Goal: Navigation & Orientation: Find specific page/section

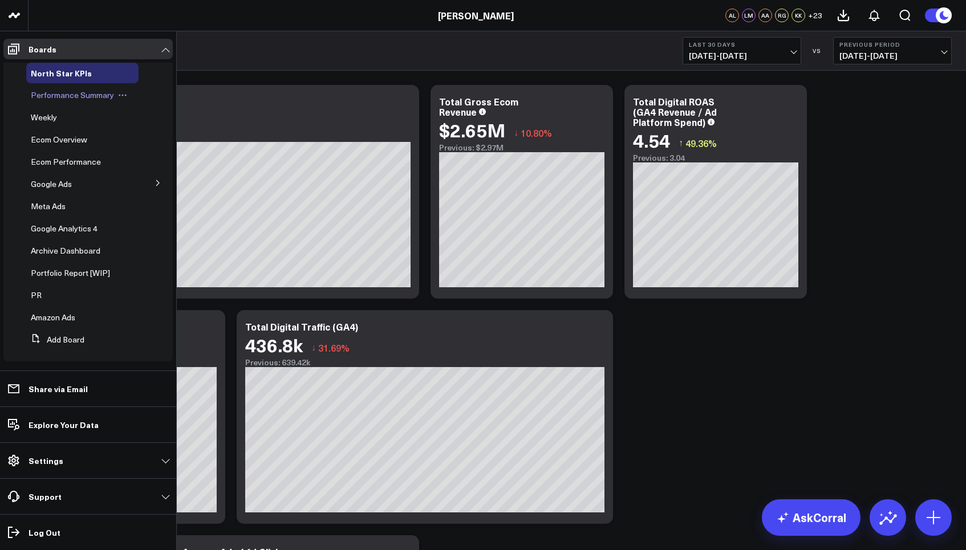
click at [75, 101] on div "Performance Summary" at bounding box center [82, 95] width 112 height 21
click at [76, 95] on span "Performance Summary" at bounding box center [72, 94] width 83 height 11
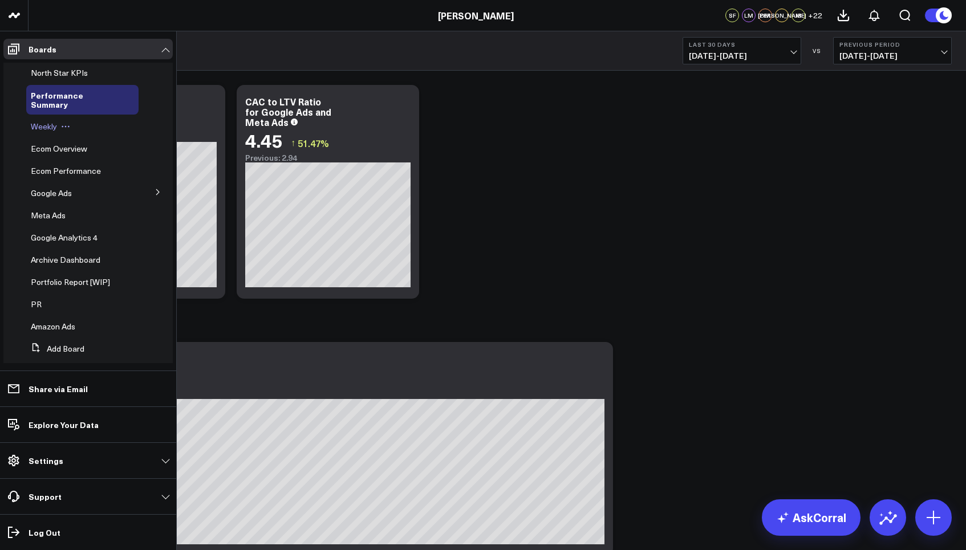
click at [44, 136] on div "Weekly" at bounding box center [82, 126] width 112 height 21
click at [44, 131] on span "Weekly" at bounding box center [44, 126] width 26 height 11
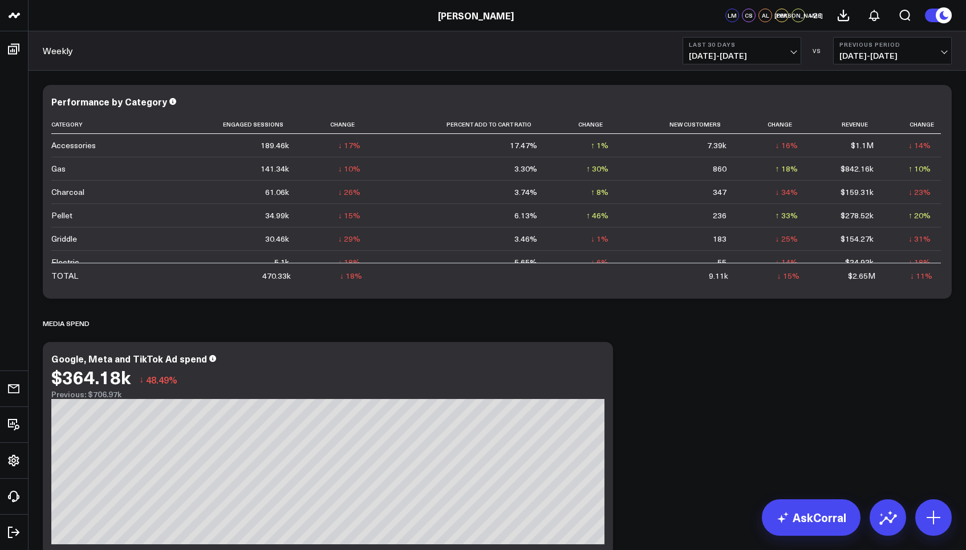
click at [815, 16] on span "+ 21" at bounding box center [815, 15] width 14 height 8
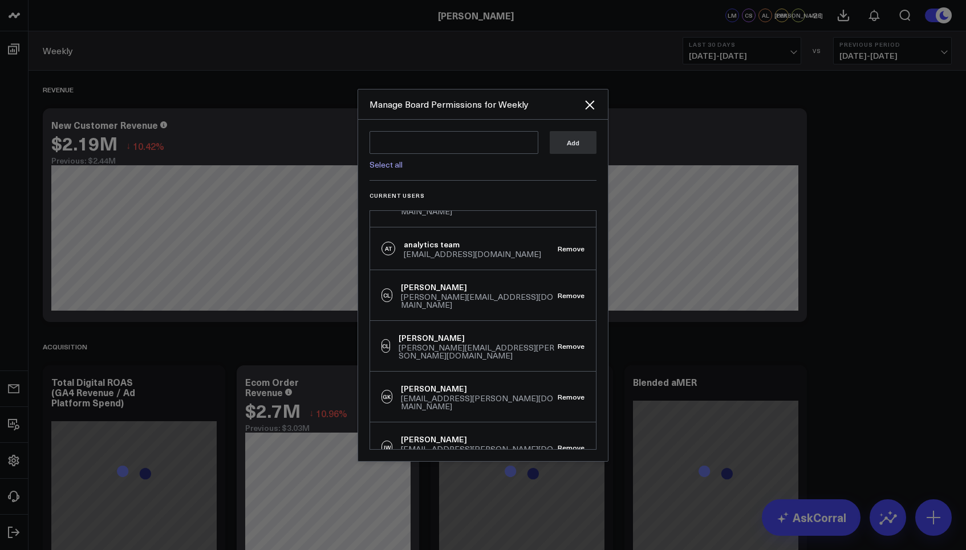
scroll to position [500, 0]
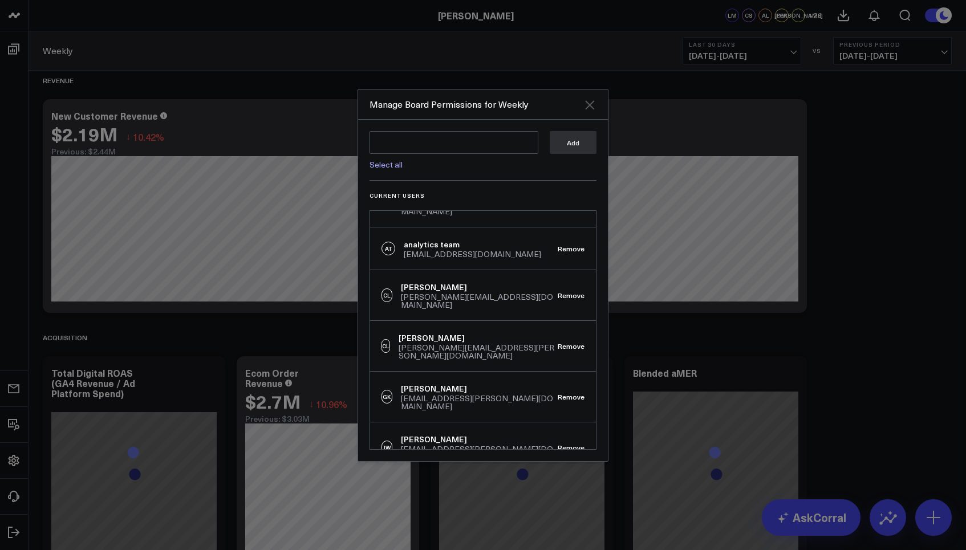
click at [594, 104] on icon "Close" at bounding box center [590, 105] width 14 height 14
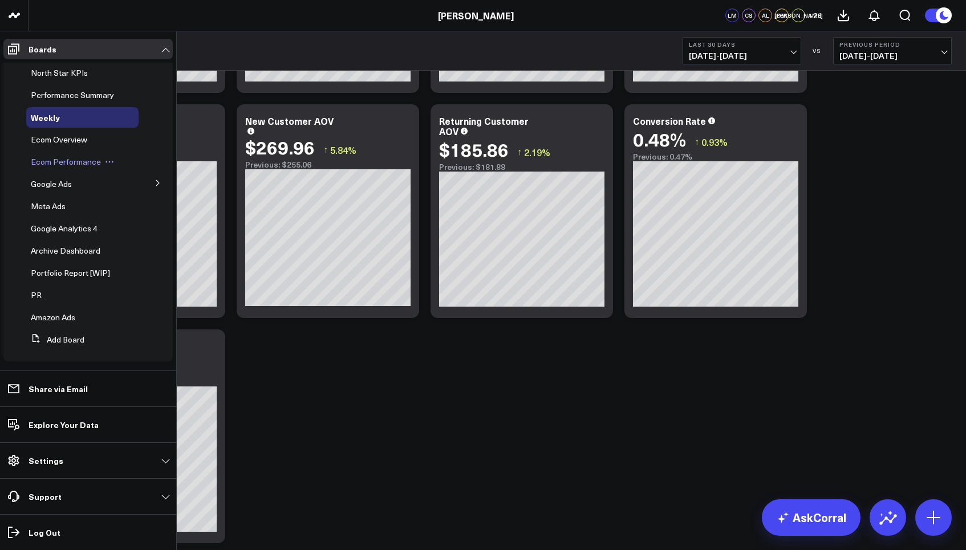
scroll to position [5, 0]
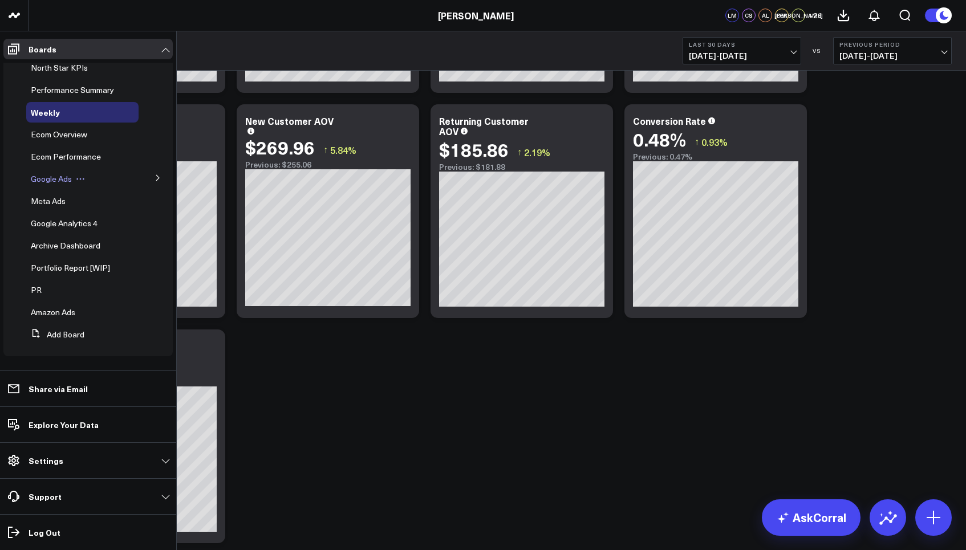
click at [68, 182] on span "Google Ads" at bounding box center [51, 178] width 41 height 11
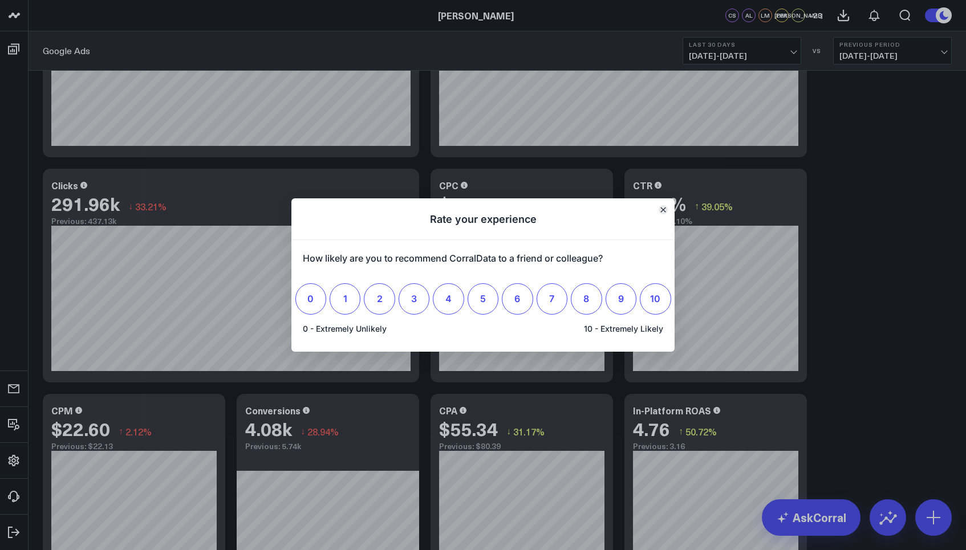
click at [661, 211] on icon "Close" at bounding box center [663, 209] width 5 height 5
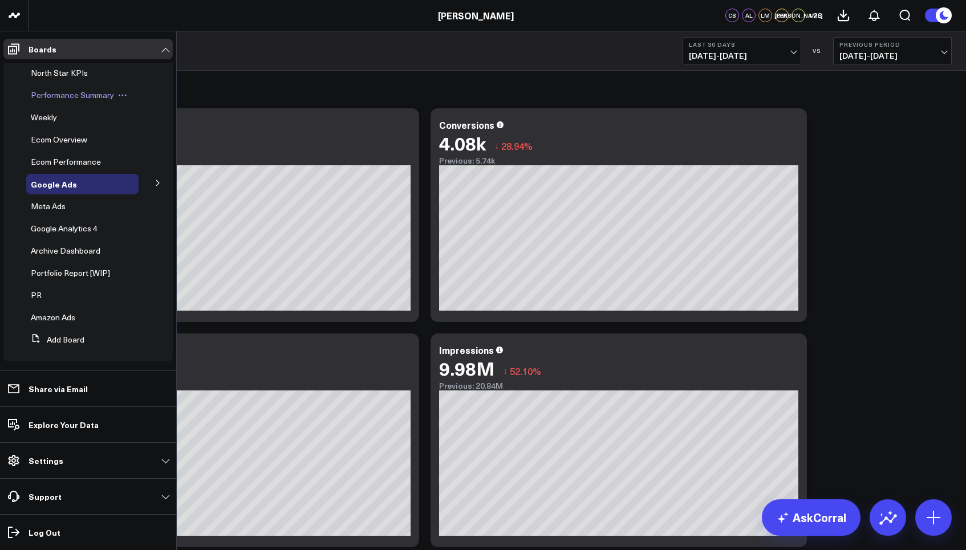
click at [70, 93] on span "Performance Summary" at bounding box center [72, 94] width 83 height 11
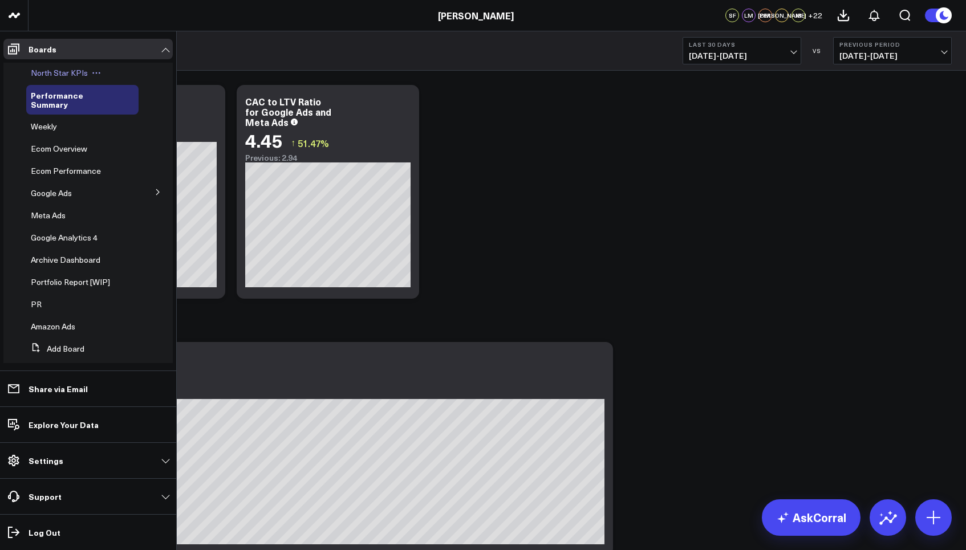
click at [60, 74] on span "North Star KPIs" at bounding box center [59, 72] width 57 height 11
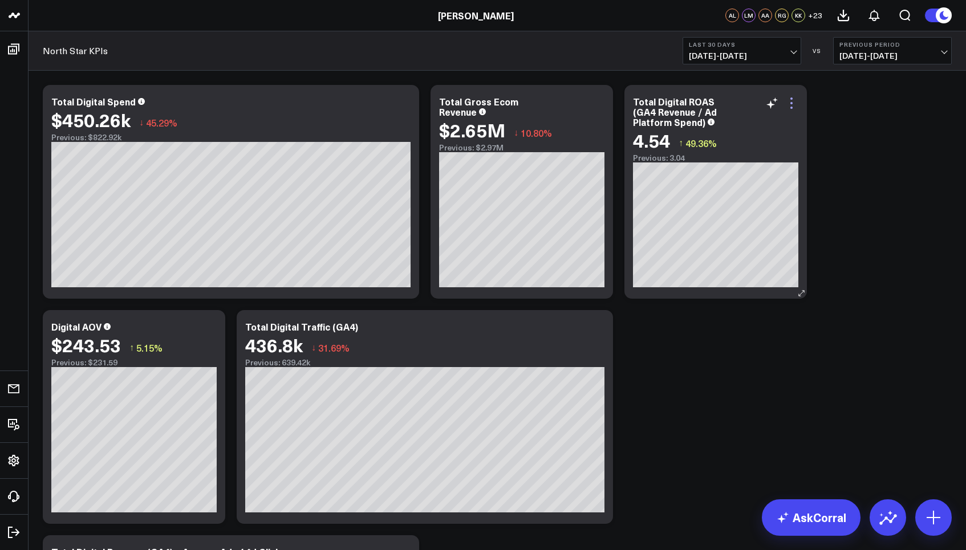
click at [793, 104] on icon at bounding box center [791, 103] width 14 height 14
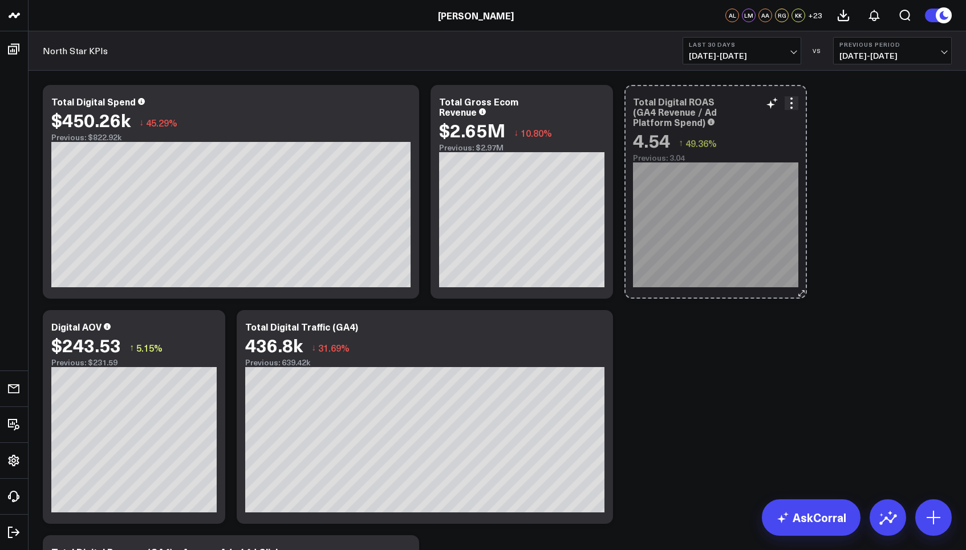
click at [797, 292] on icon at bounding box center [801, 293] width 9 height 9
click at [801, 292] on icon at bounding box center [801, 293] width 9 height 9
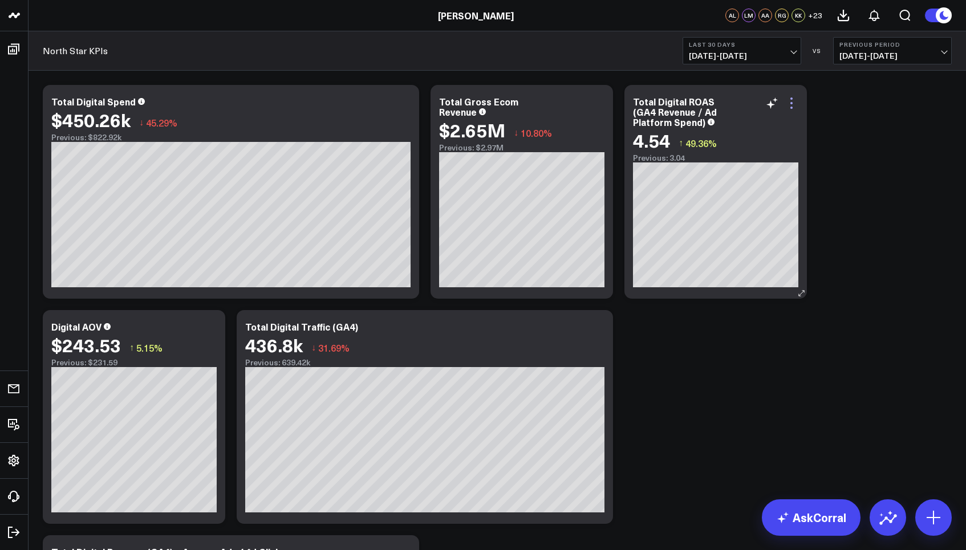
click at [791, 99] on icon at bounding box center [791, 98] width 2 height 2
click at [719, 120] on div "Total Digital ROAS (GA4 Revenue / Ad Platform Spend)" at bounding box center [715, 111] width 165 height 31
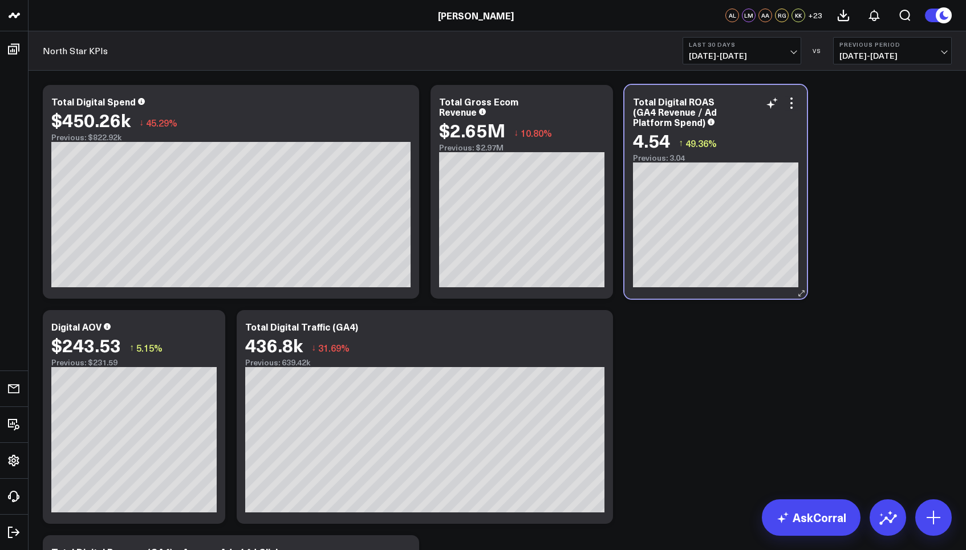
click at [707, 123] on icon at bounding box center [710, 122] width 7 height 7
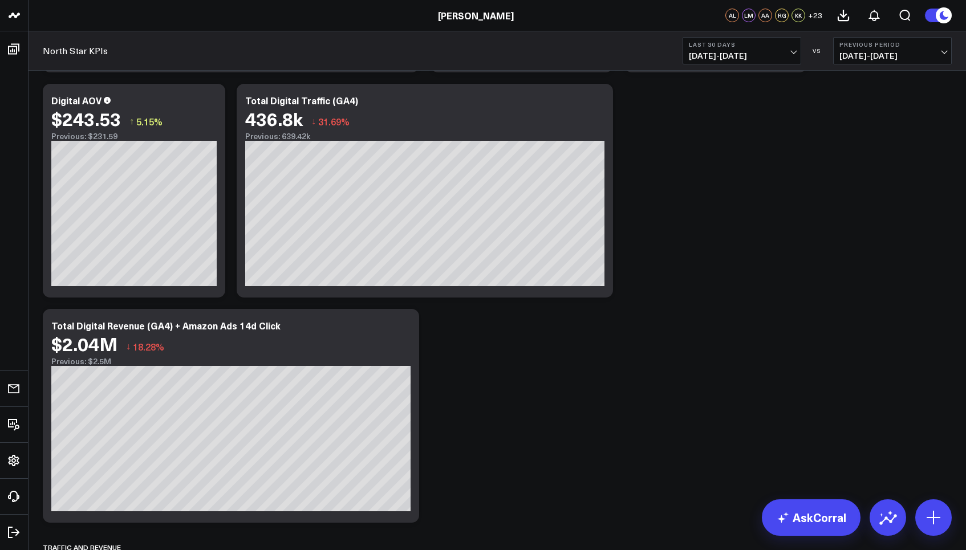
scroll to position [243, 0]
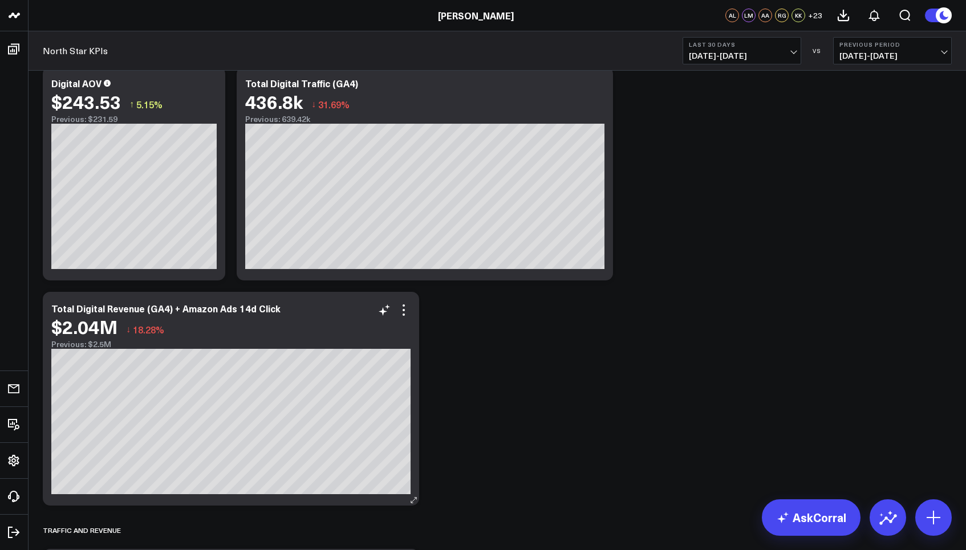
click at [384, 336] on div "$2.04M ↓ 18.28%" at bounding box center [230, 326] width 359 height 21
click at [403, 314] on icon at bounding box center [403, 315] width 2 height 2
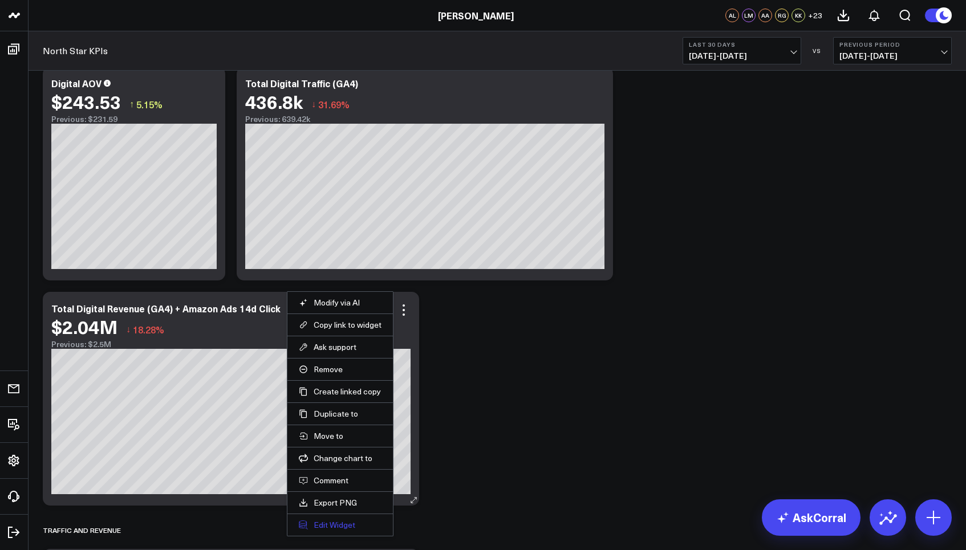
click at [336, 526] on button "Edit Widget" at bounding box center [340, 525] width 83 height 10
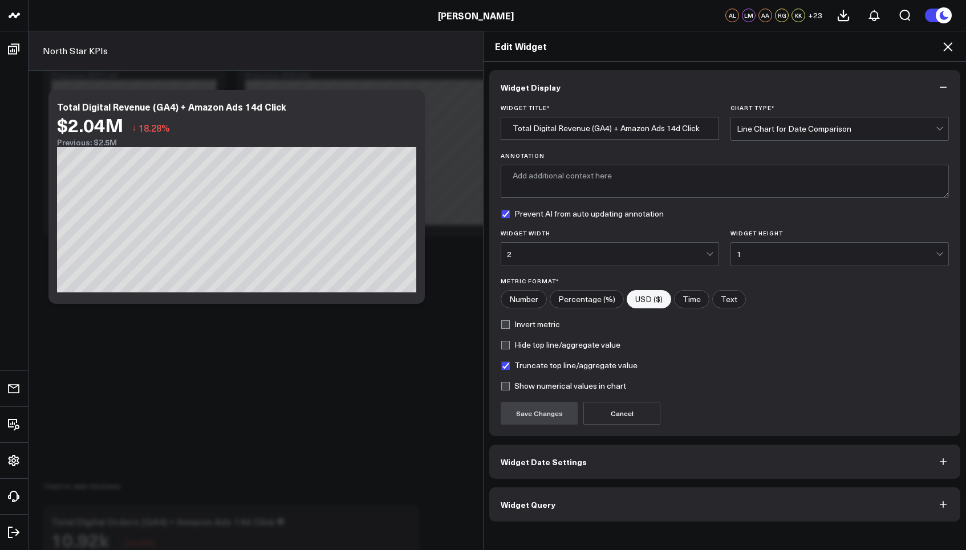
scroll to position [310, 0]
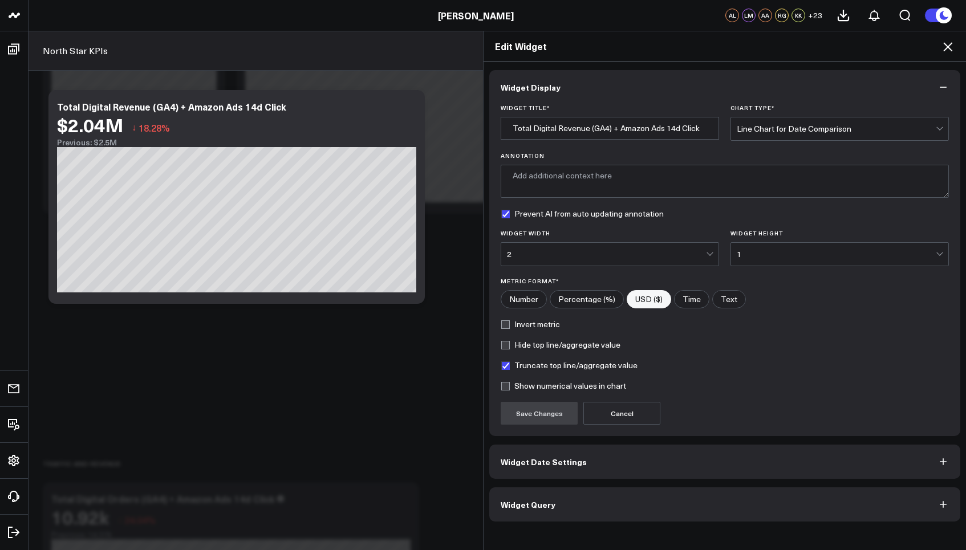
click at [575, 506] on button "Widget Query" at bounding box center [724, 504] width 471 height 34
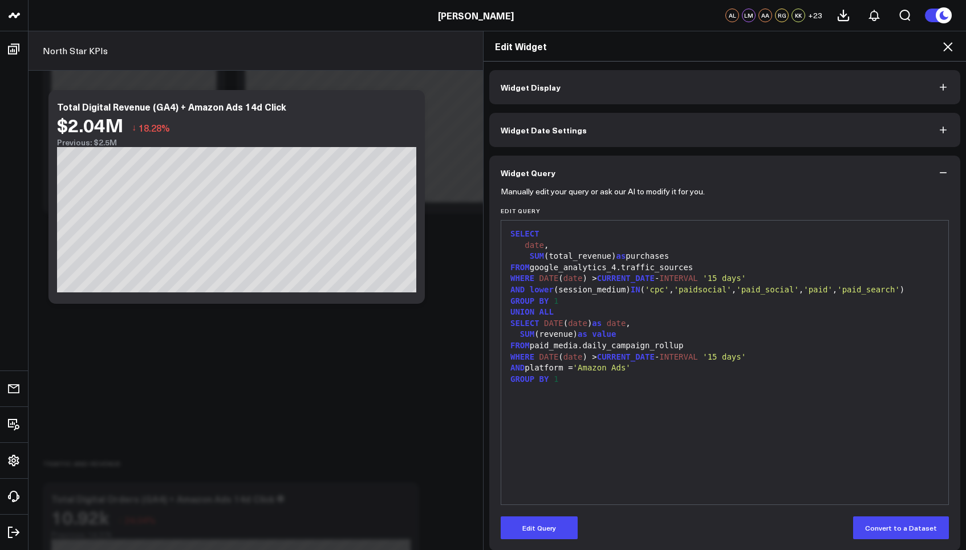
click at [441, 369] on div "Edit Widget Widget Display Widget Date Settings Widget Query Manually edit your…" at bounding box center [483, 290] width 966 height 519
click at [946, 45] on icon at bounding box center [948, 47] width 14 height 14
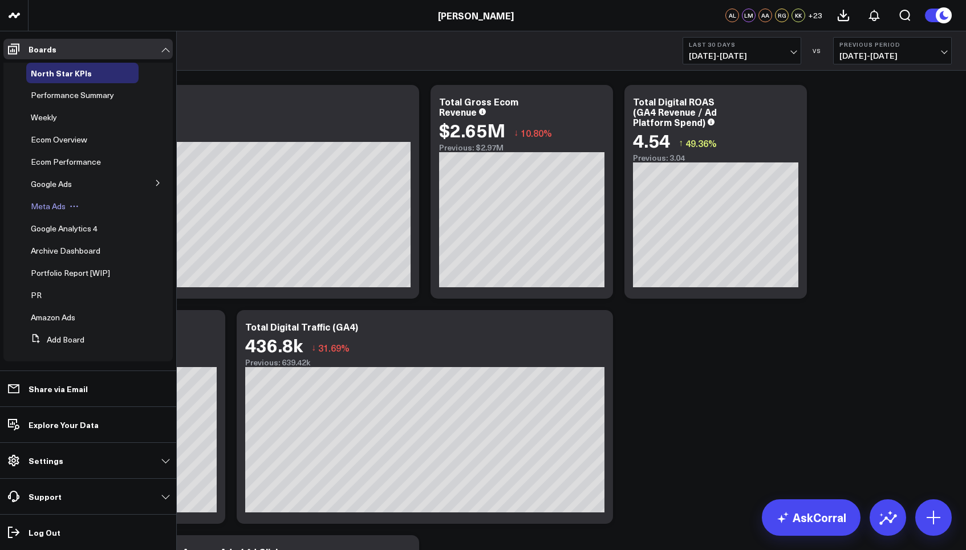
click at [63, 207] on span "Meta Ads" at bounding box center [48, 206] width 35 height 11
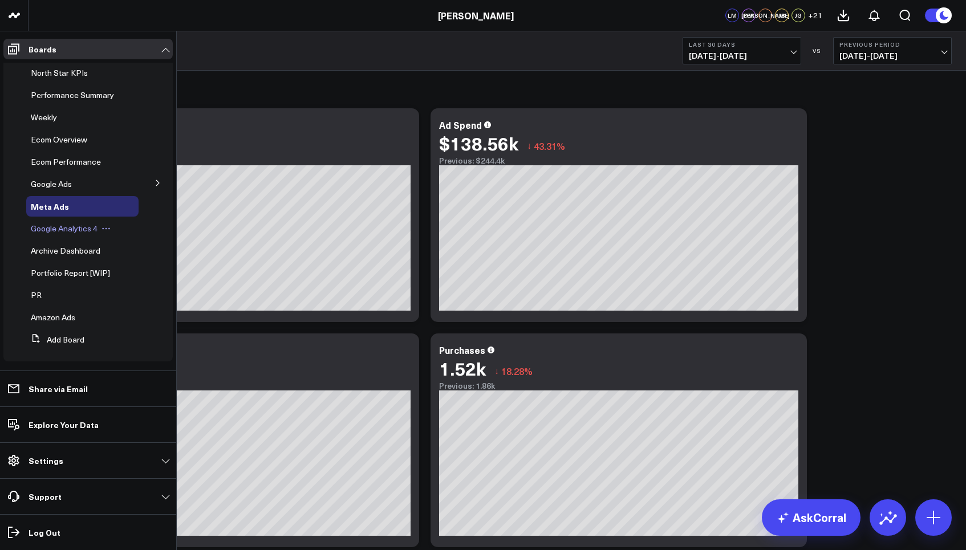
click at [50, 230] on span "Google Analytics 4" at bounding box center [64, 228] width 67 height 11
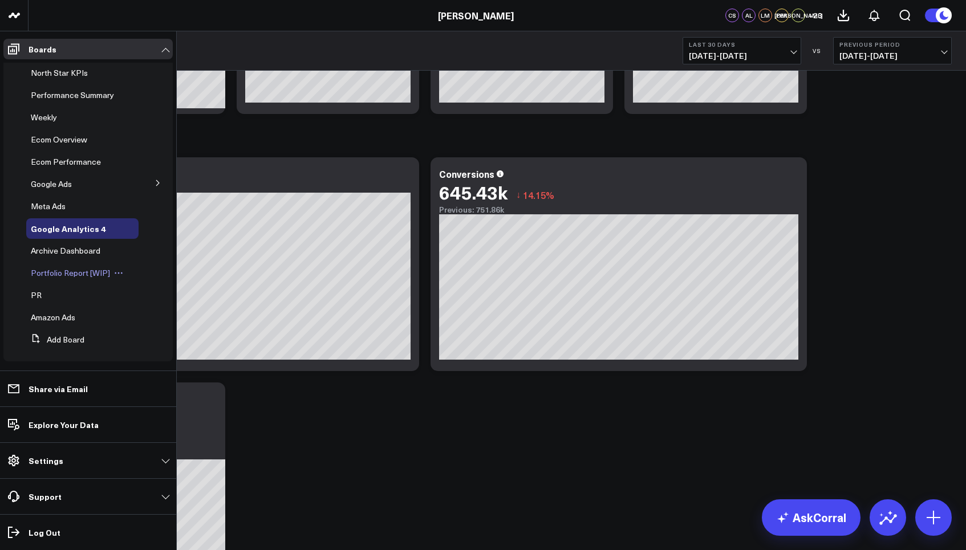
scroll to position [5, 0]
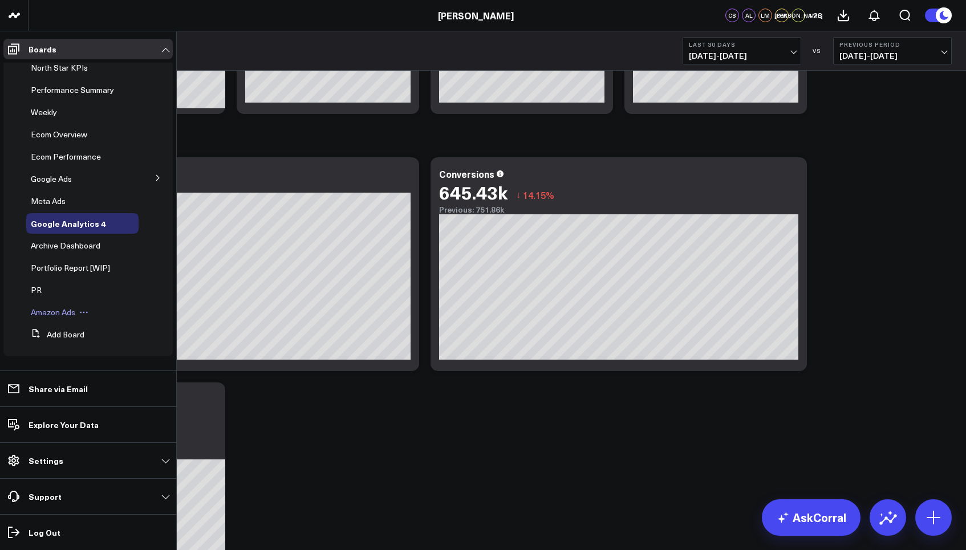
click at [63, 314] on span "Amazon Ads" at bounding box center [53, 312] width 44 height 11
